Goal: Check status: Check status

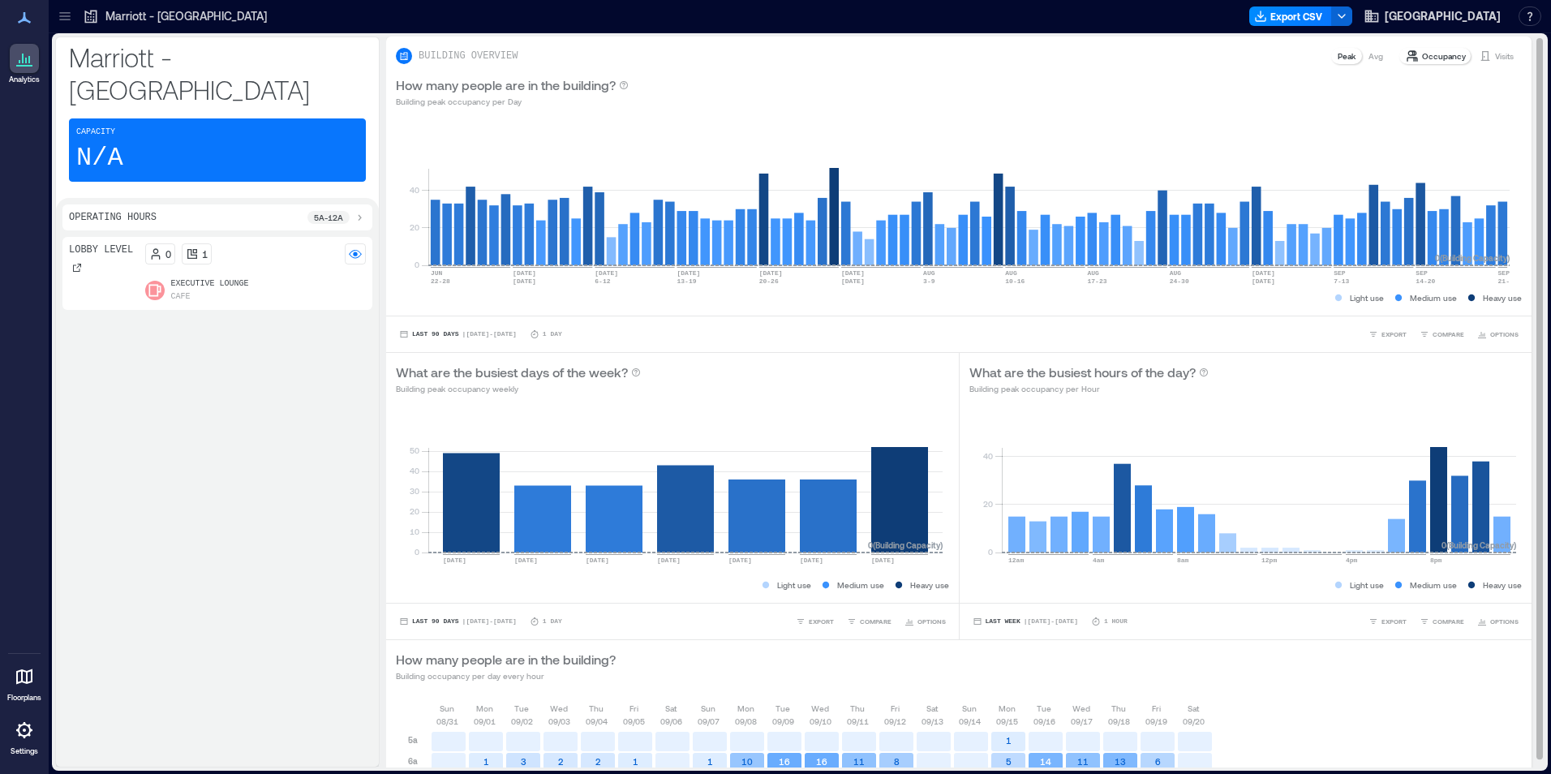
click at [1480, 58] on div "Visits" at bounding box center [1496, 56] width 48 height 16
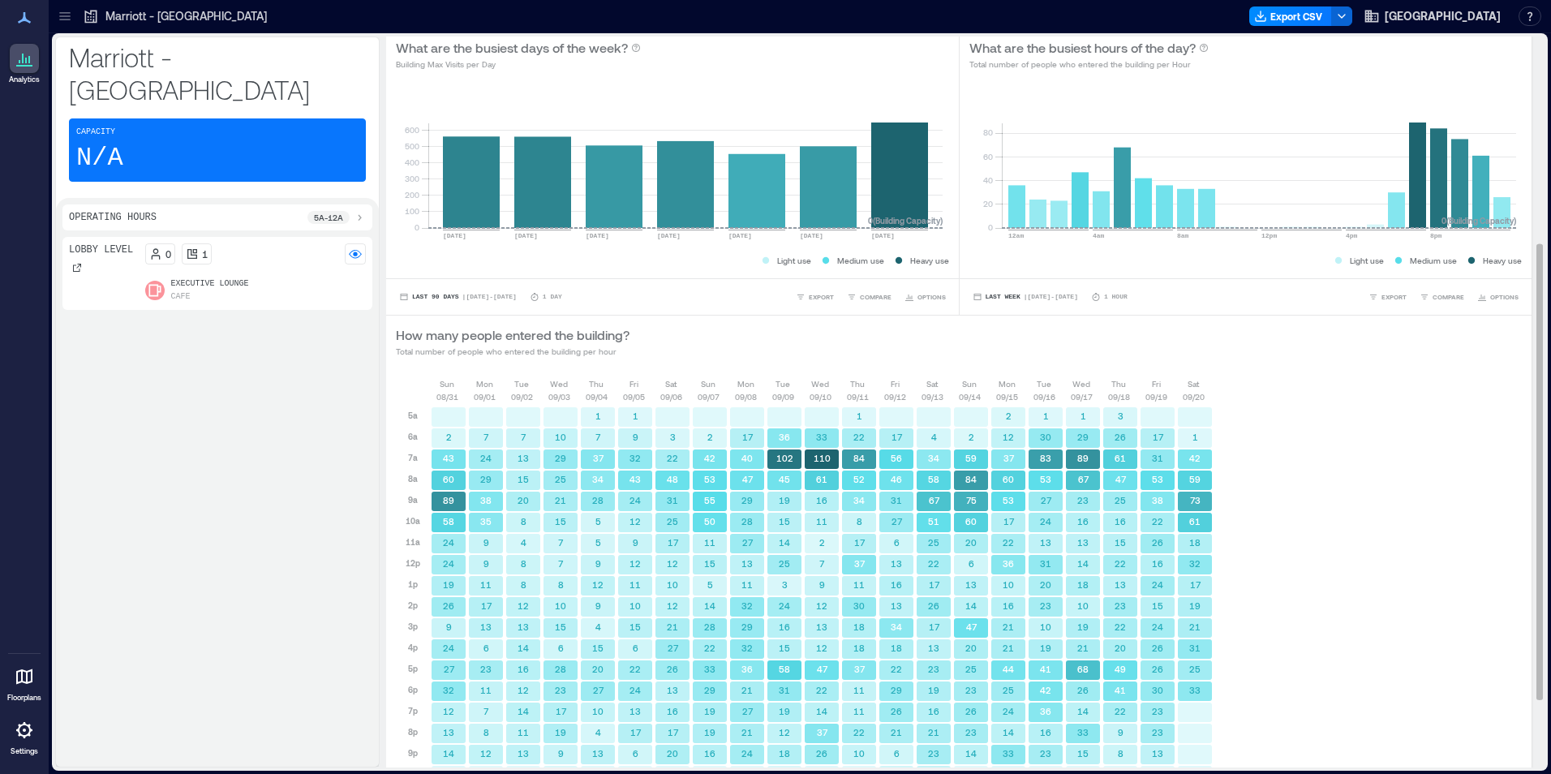
scroll to position [440, 0]
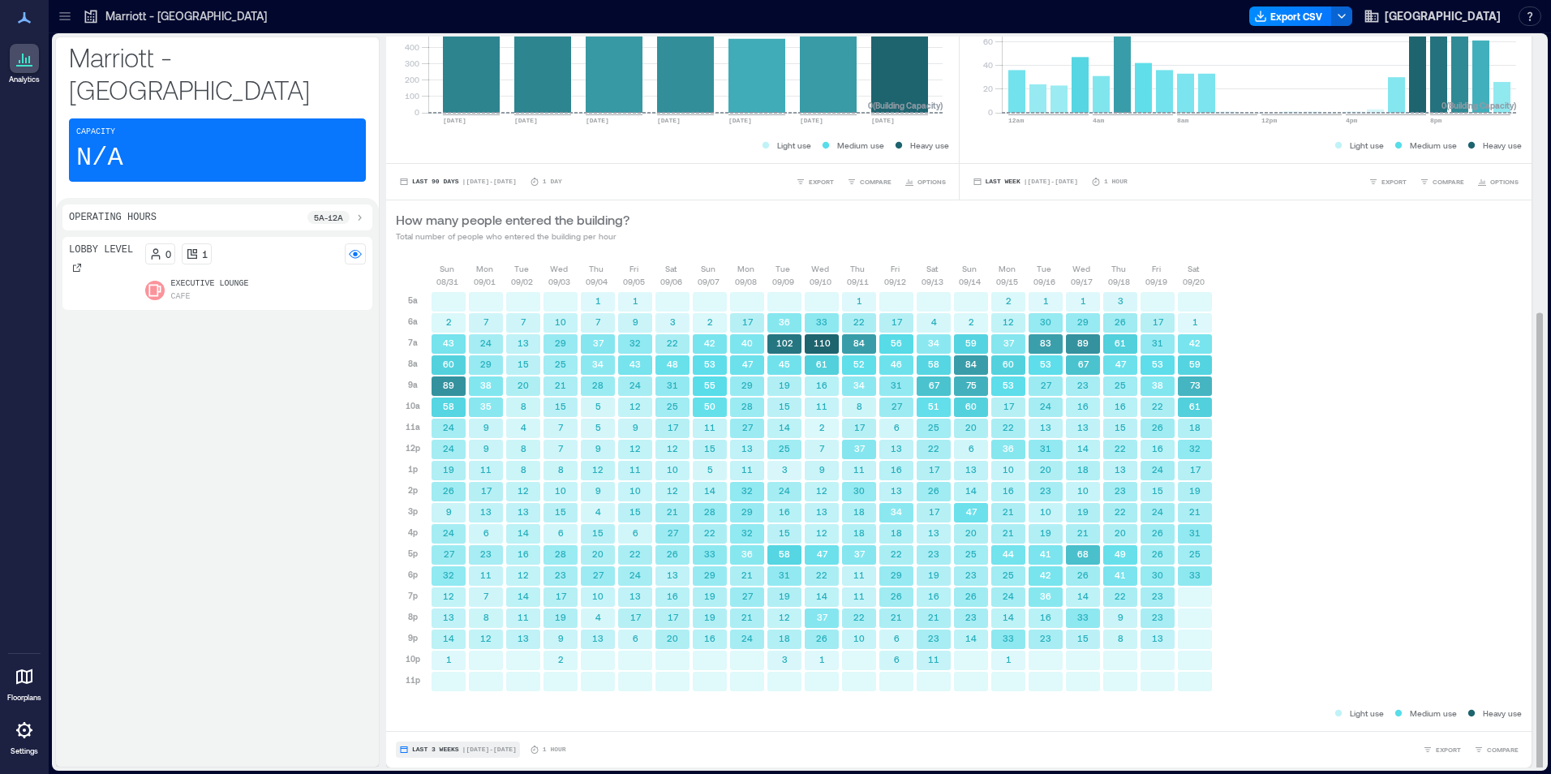
click at [427, 749] on span "Last 3 Weeks" at bounding box center [435, 749] width 47 height 0
click at [440, 716] on span "Custom" at bounding box center [428, 719] width 35 height 11
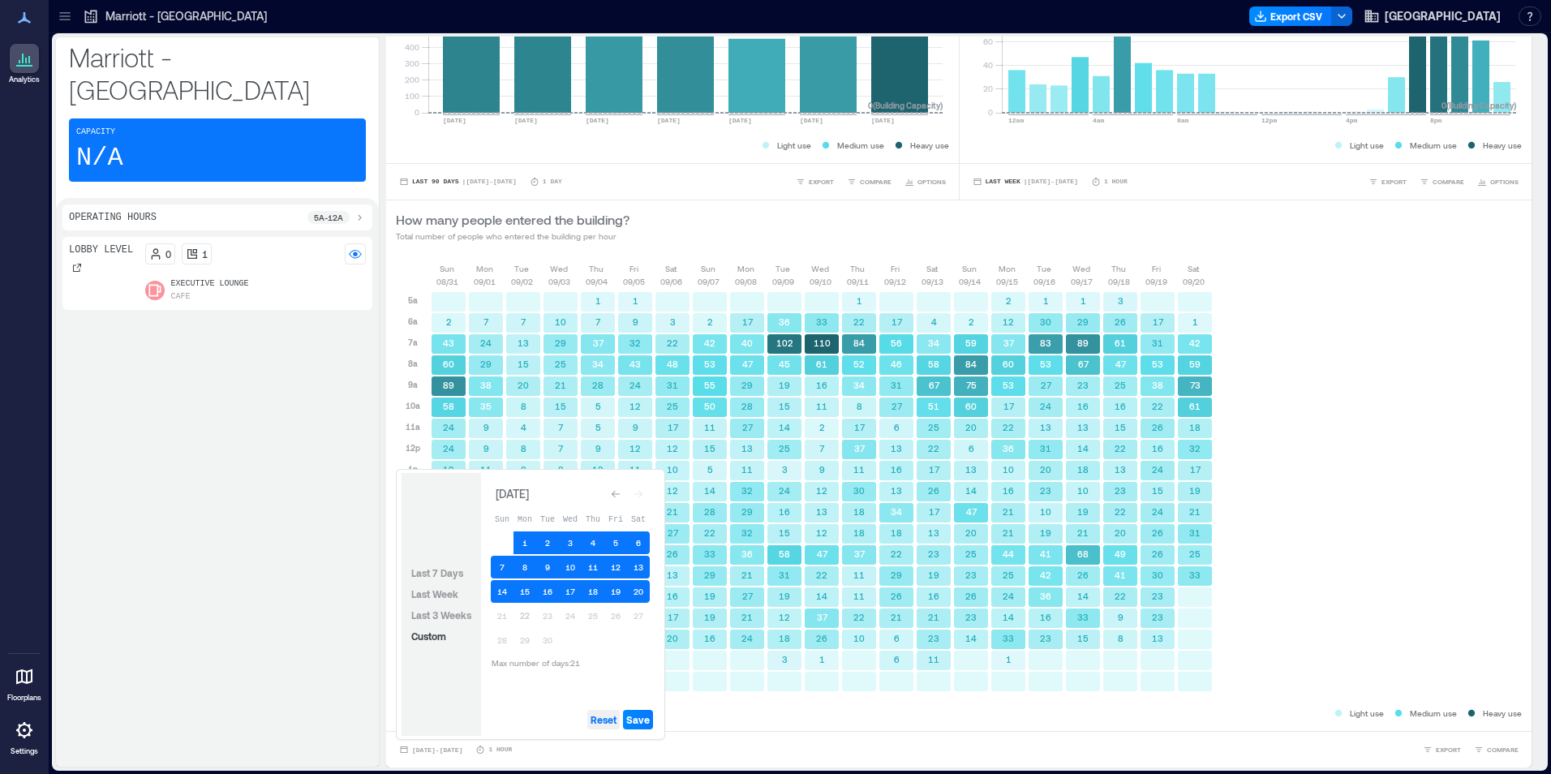
click at [606, 725] on span "Reset" at bounding box center [603, 719] width 26 height 13
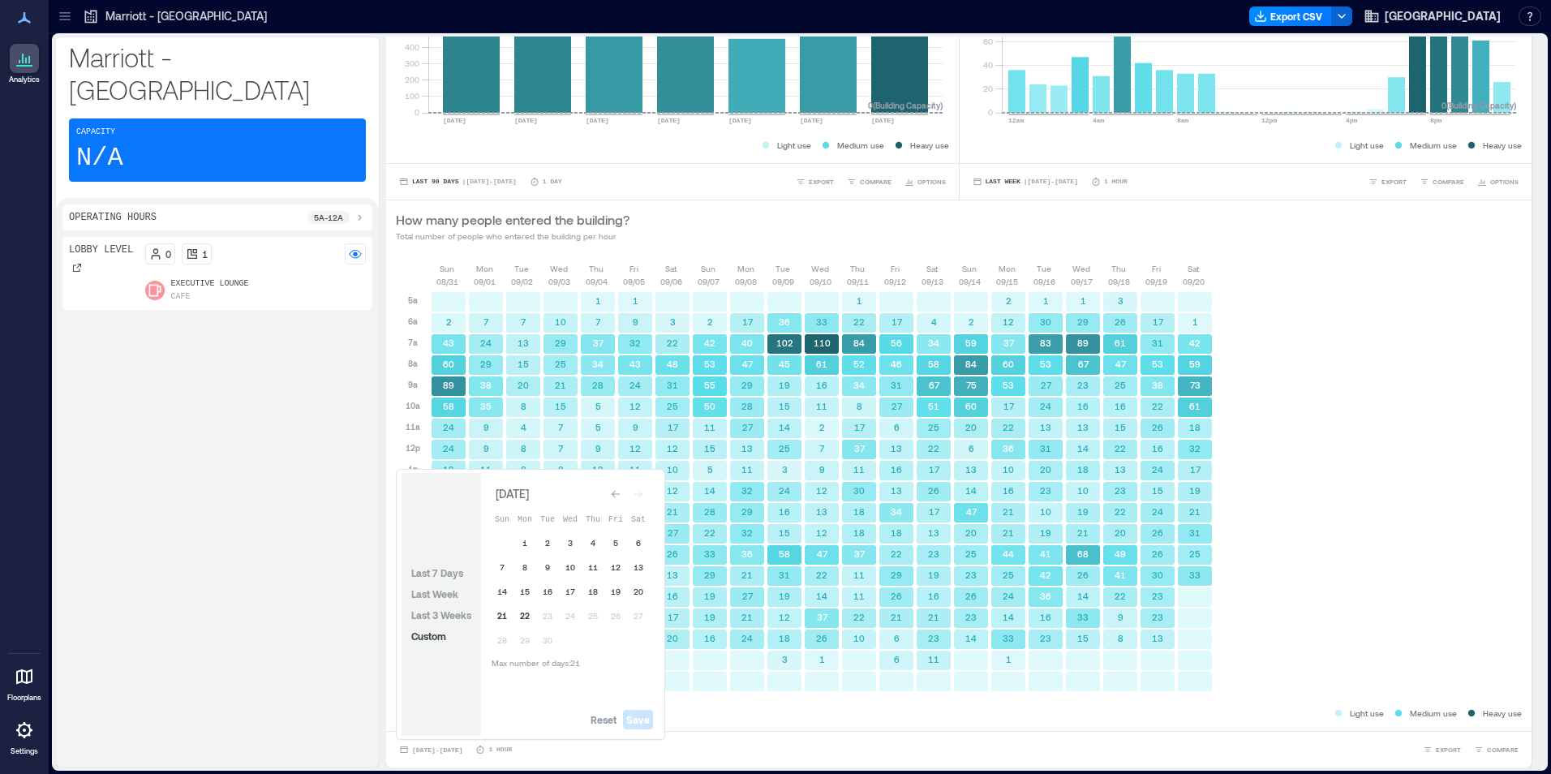
drag, startPoint x: 522, startPoint y: 616, endPoint x: 511, endPoint y: 615, distance: 11.4
click at [524, 616] on button "22" at bounding box center [524, 615] width 23 height 23
click at [505, 615] on button "21" at bounding box center [502, 615] width 23 height 23
click at [633, 590] on button "20" at bounding box center [638, 591] width 23 height 23
click at [616, 594] on button "19" at bounding box center [615, 591] width 23 height 23
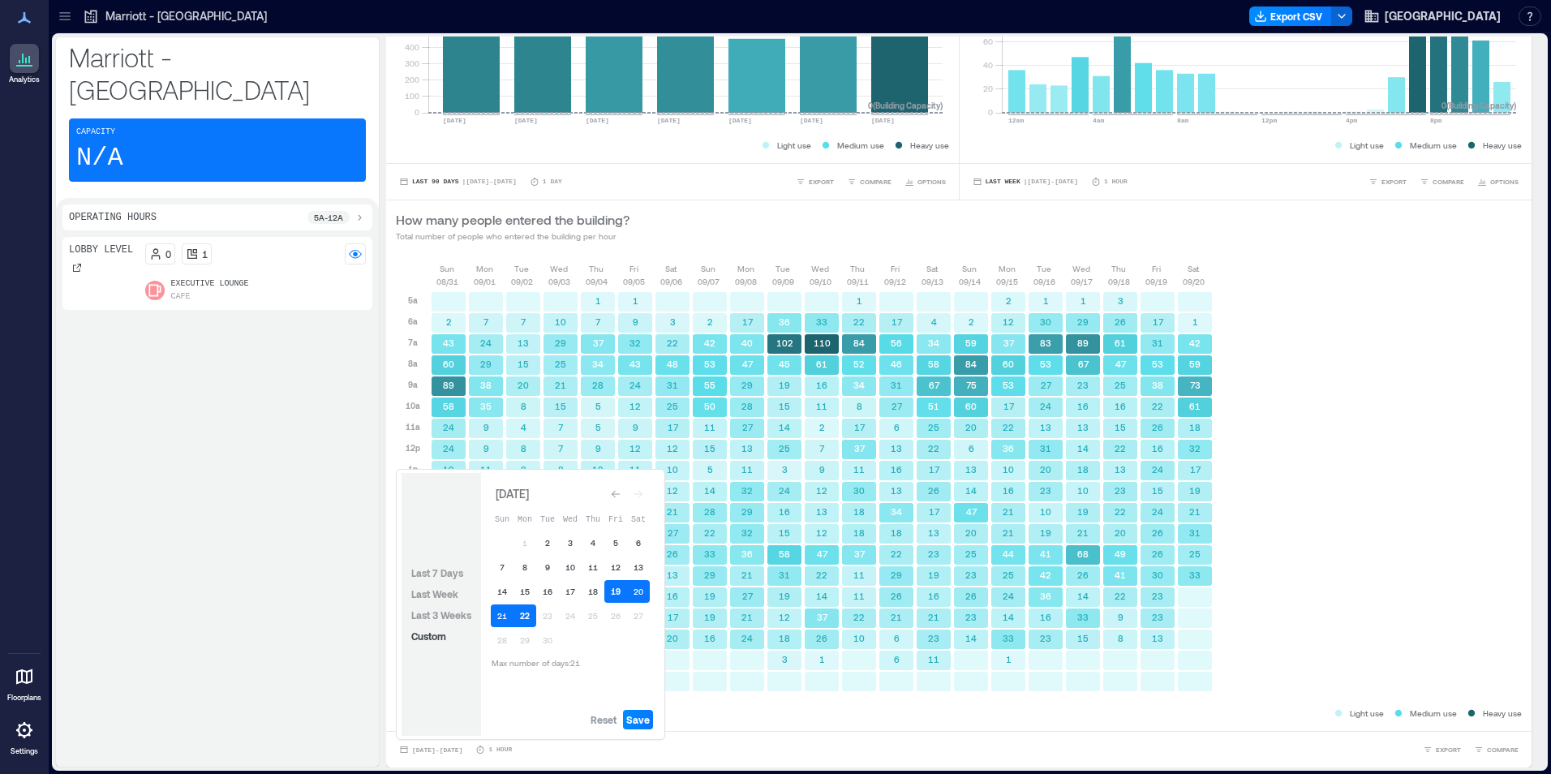
click at [618, 593] on button "19" at bounding box center [615, 591] width 23 height 23
click at [529, 626] on button "22" at bounding box center [524, 615] width 23 height 23
click at [509, 624] on button "21" at bounding box center [502, 615] width 23 height 23
click at [643, 719] on span "Save" at bounding box center [638, 719] width 24 height 13
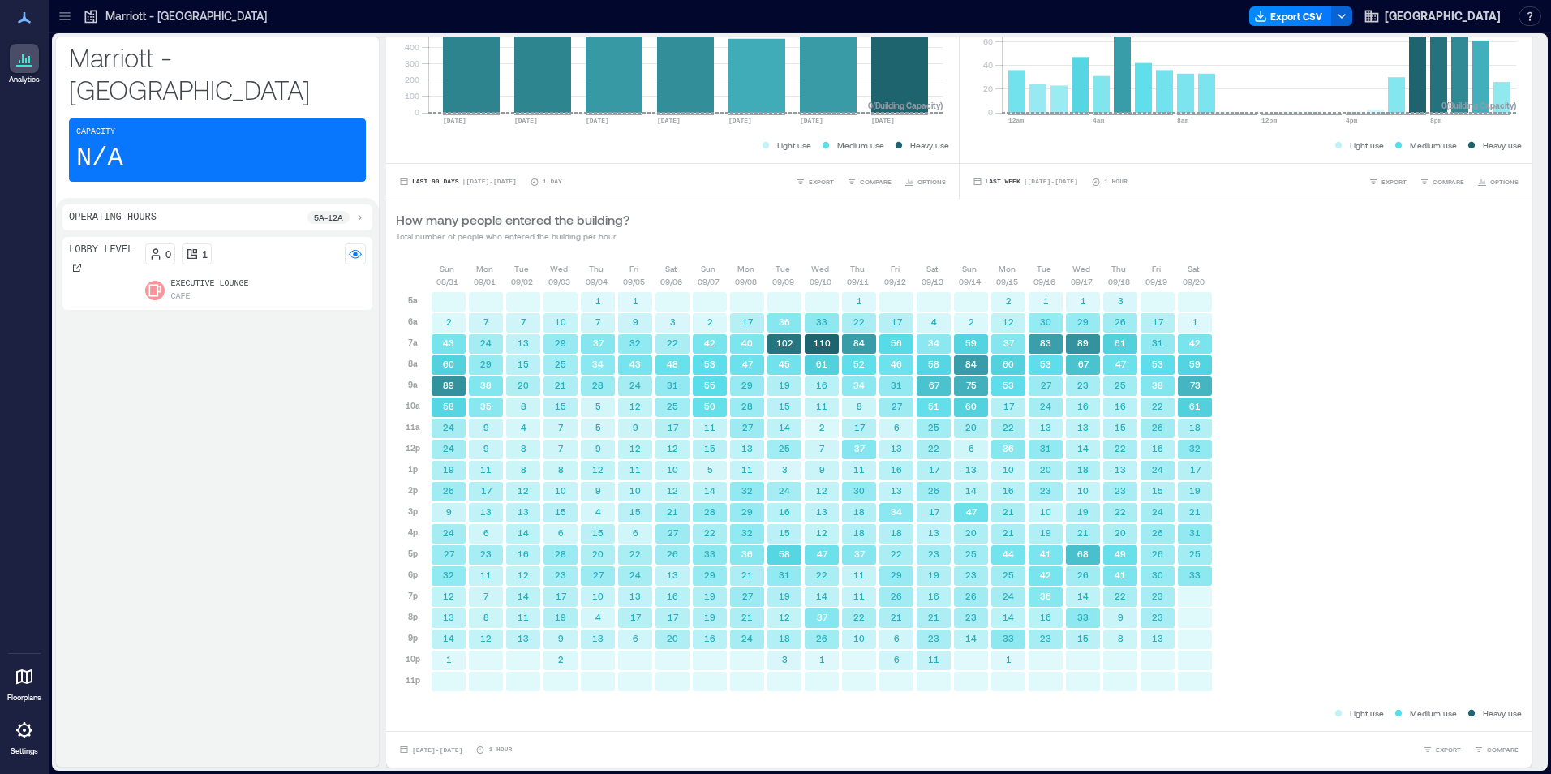
scroll to position [10, 0]
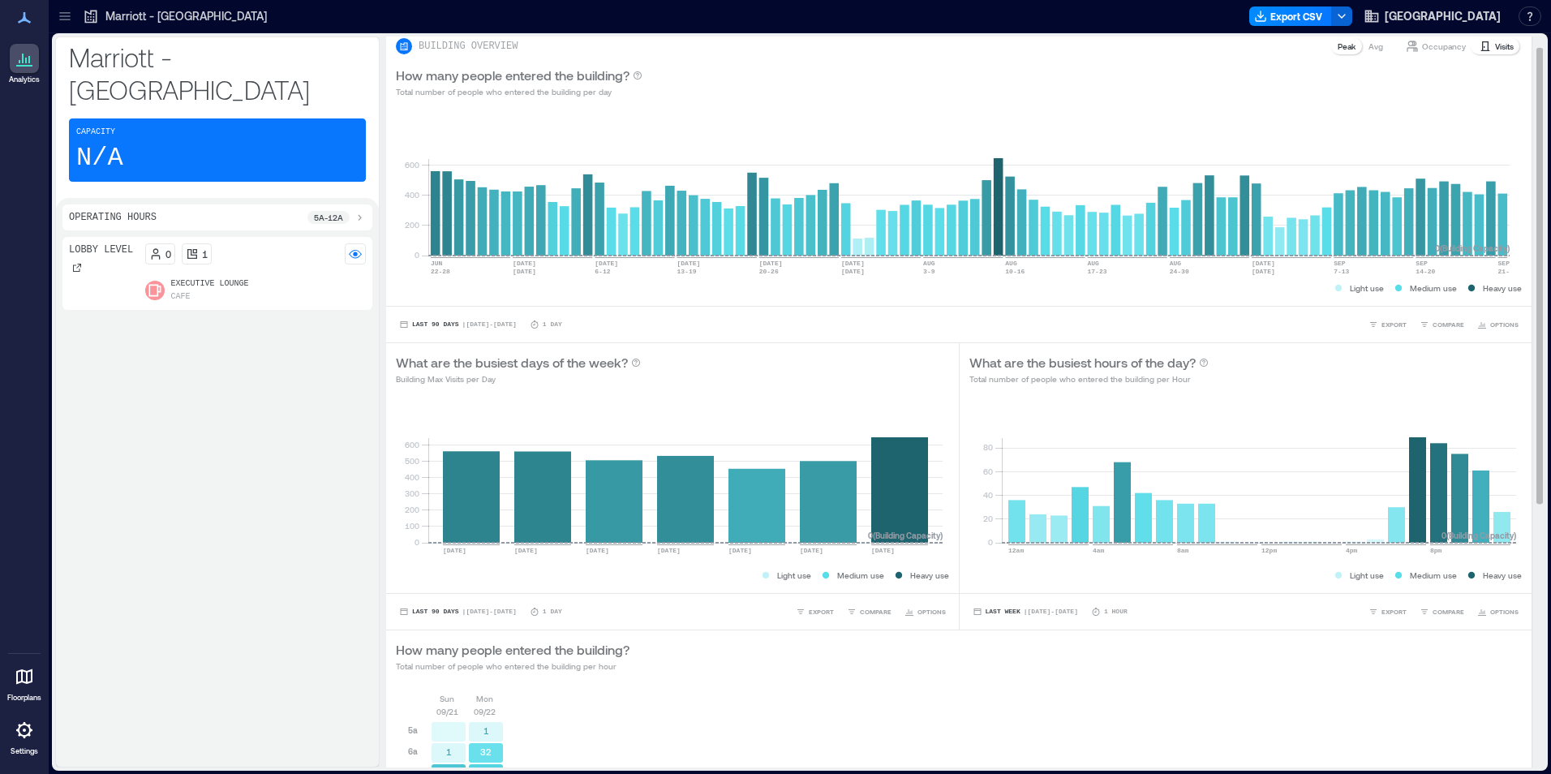
click at [986, 669] on div "How many people entered the building? Total number of people who entered the bu…" at bounding box center [959, 656] width 1126 height 32
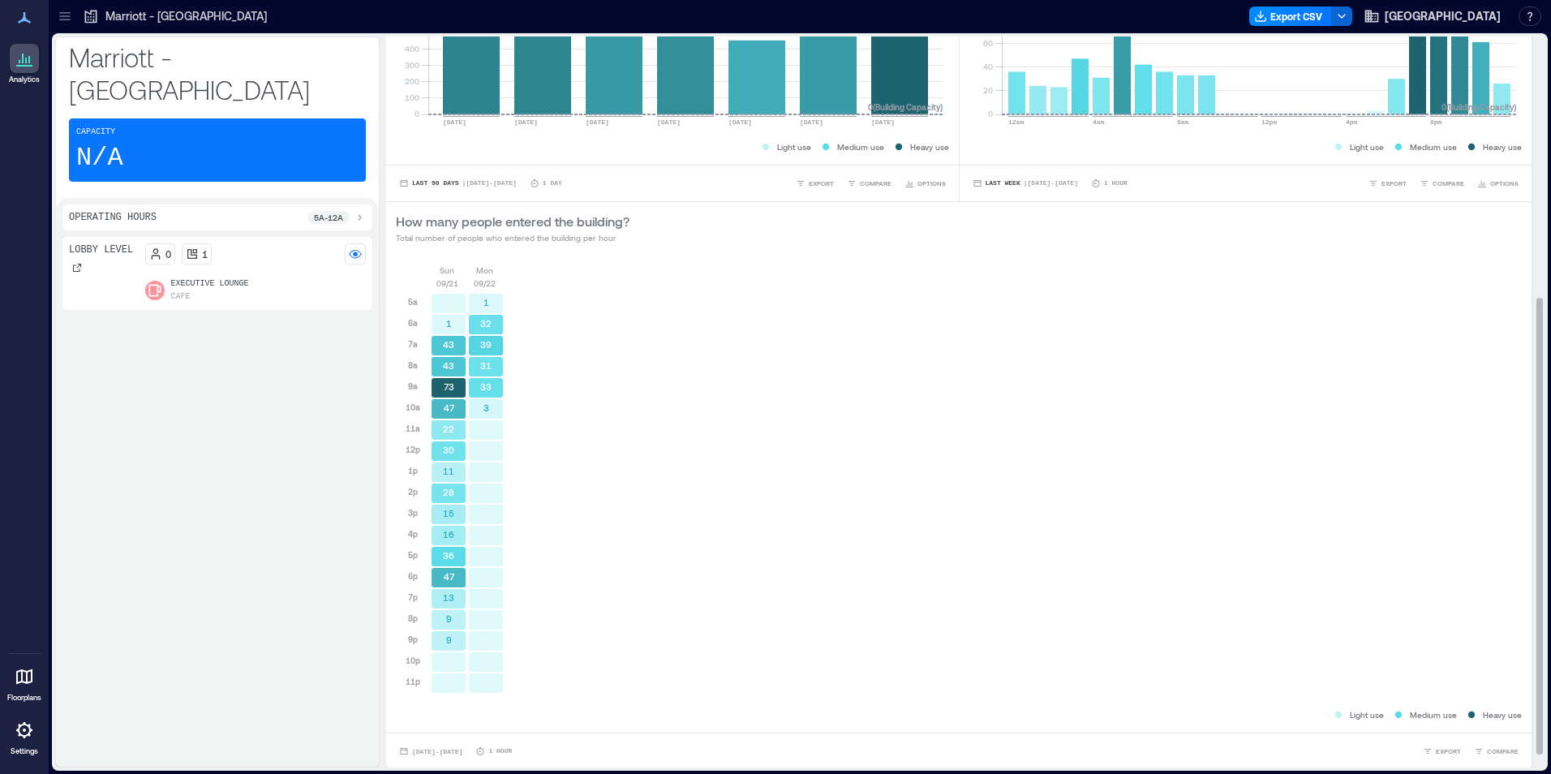
scroll to position [440, 0]
